Goal: Check status

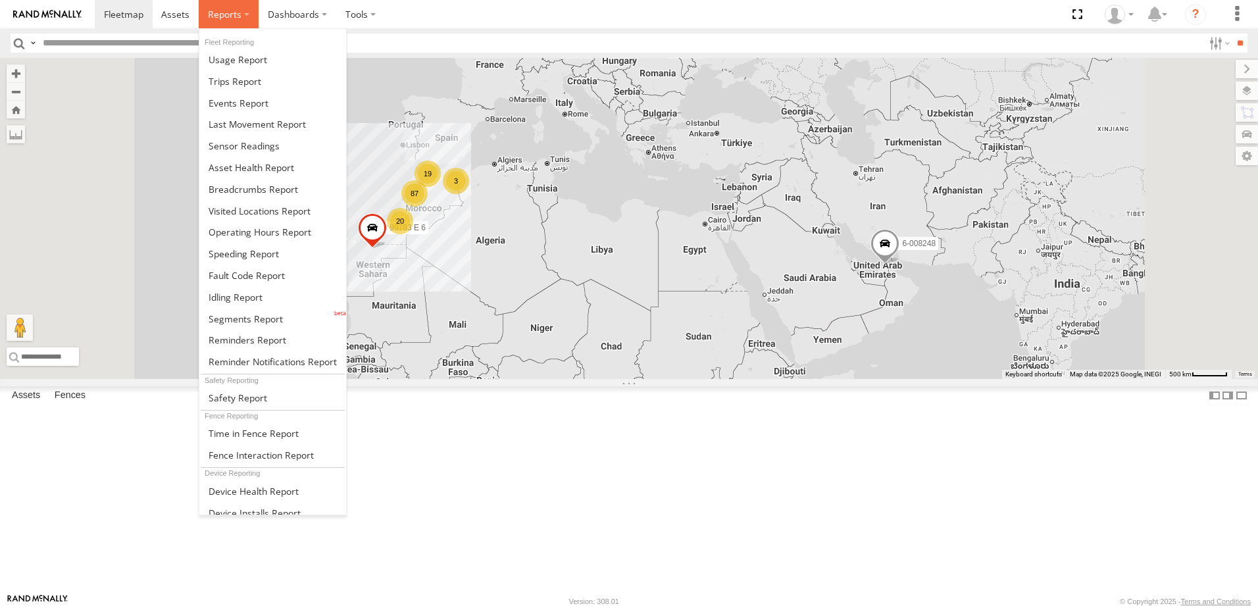
click at [240, 16] on label at bounding box center [229, 14] width 60 height 28
click at [271, 168] on span at bounding box center [252, 167] width 86 height 13
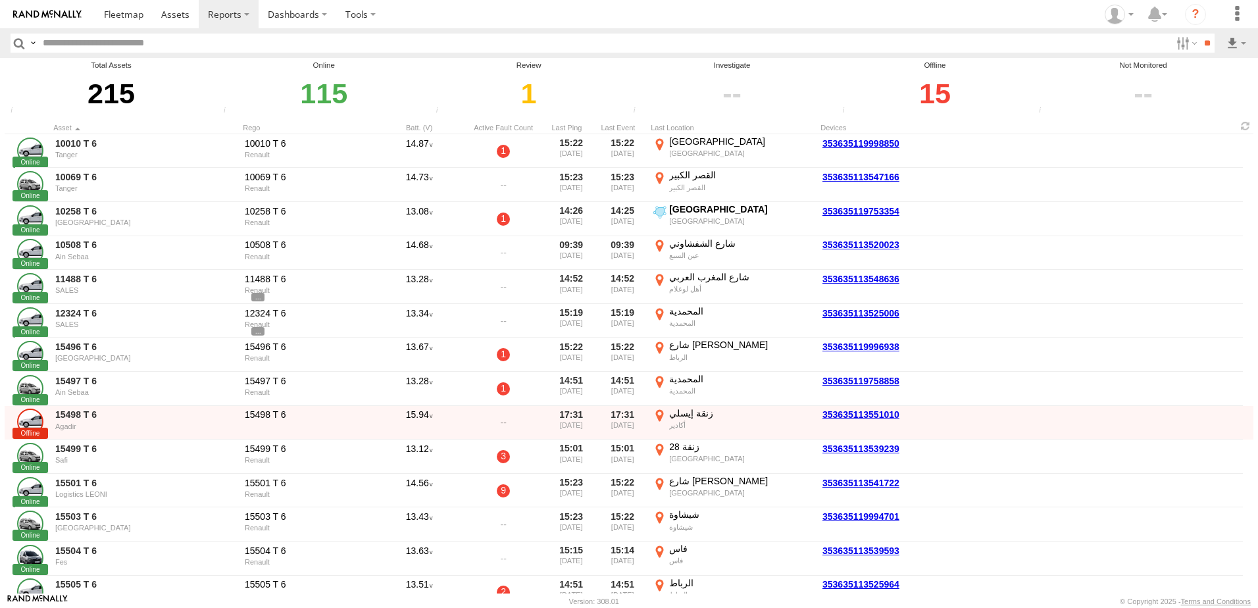
click at [557, 25] on section at bounding box center [675, 14] width 1160 height 28
